Goal: Task Accomplishment & Management: Manage account settings

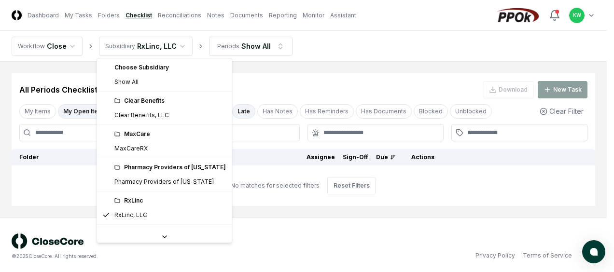
click at [179, 47] on html "CloseCore Dashboard My Tasks Folders Checklist Reconciliations Notes Documents …" at bounding box center [307, 138] width 614 height 276
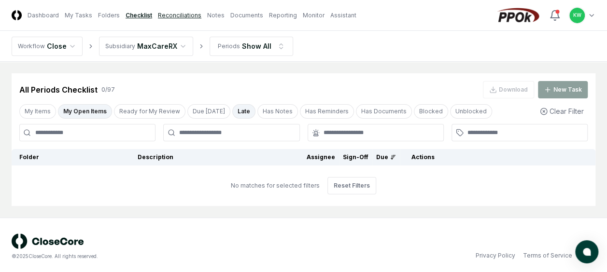
click at [174, 16] on link "Reconciliations" at bounding box center [179, 15] width 43 height 9
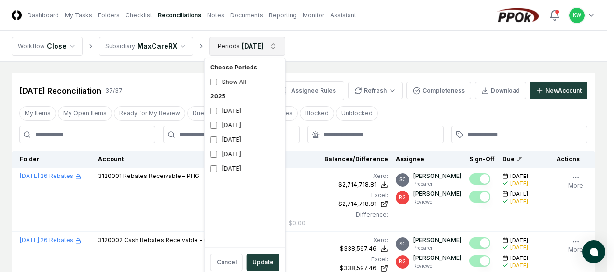
click at [262, 260] on button "Update" at bounding box center [263, 262] width 33 height 17
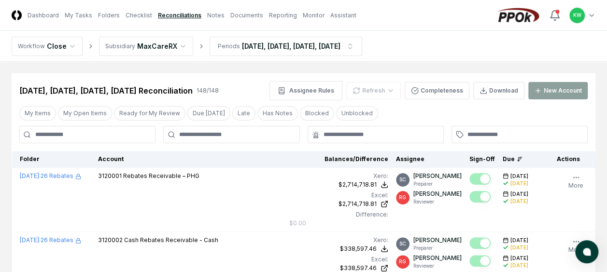
click at [308, 189] on div "Xero : $2,714,718.81 Excel: $2,714,718.81 Difference: $0.00" at bounding box center [338, 200] width 99 height 56
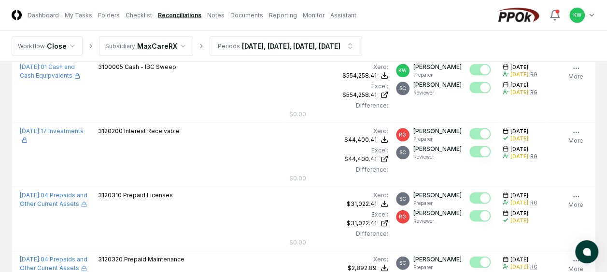
scroll to position [706, 0]
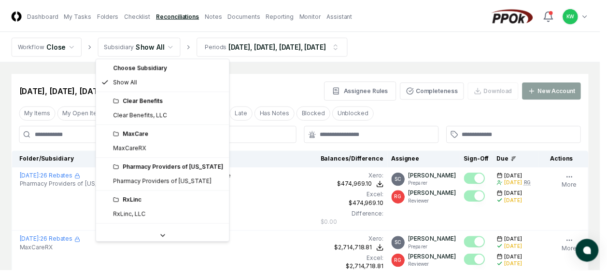
scroll to position [26, 0]
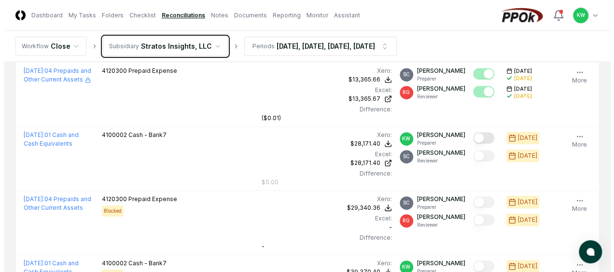
scroll to position [161, 0]
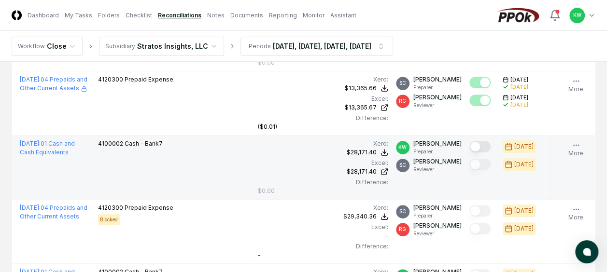
click at [488, 146] on button "Mark complete" at bounding box center [479, 147] width 21 height 12
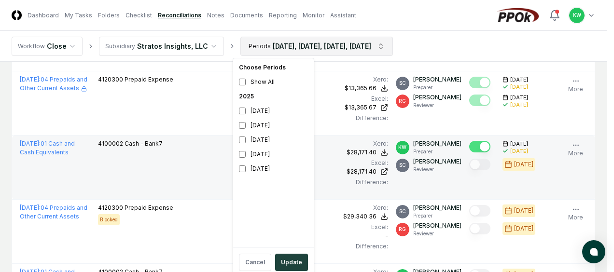
click at [290, 256] on button "Update" at bounding box center [291, 262] width 33 height 17
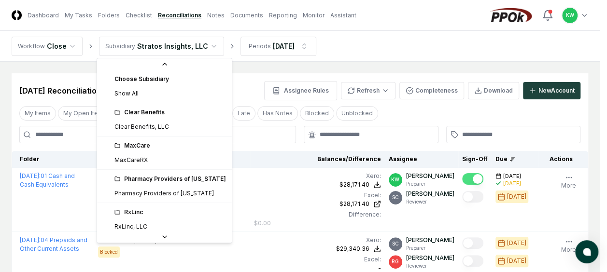
click at [208, 46] on html "CloseCore Dashboard My Tasks Folders Checklist Reconciliations Notes Documents …" at bounding box center [303, 215] width 607 height 430
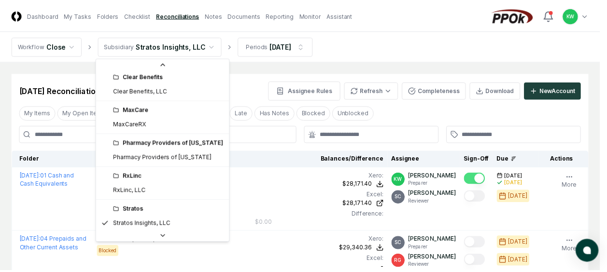
scroll to position [21, 0]
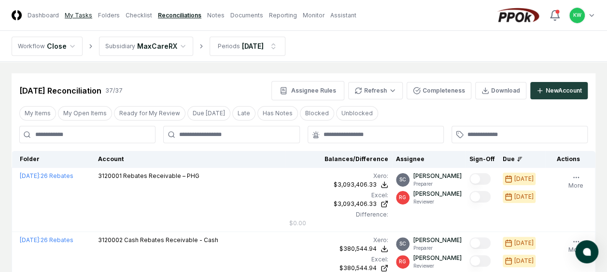
click at [80, 14] on link "My Tasks" at bounding box center [79, 15] width 28 height 9
